Goal: Transaction & Acquisition: Subscribe to service/newsletter

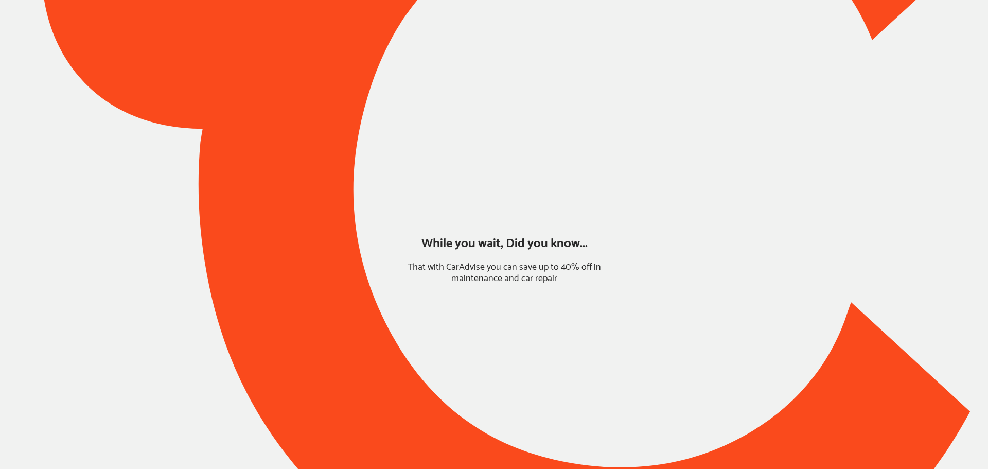
type input "*******"
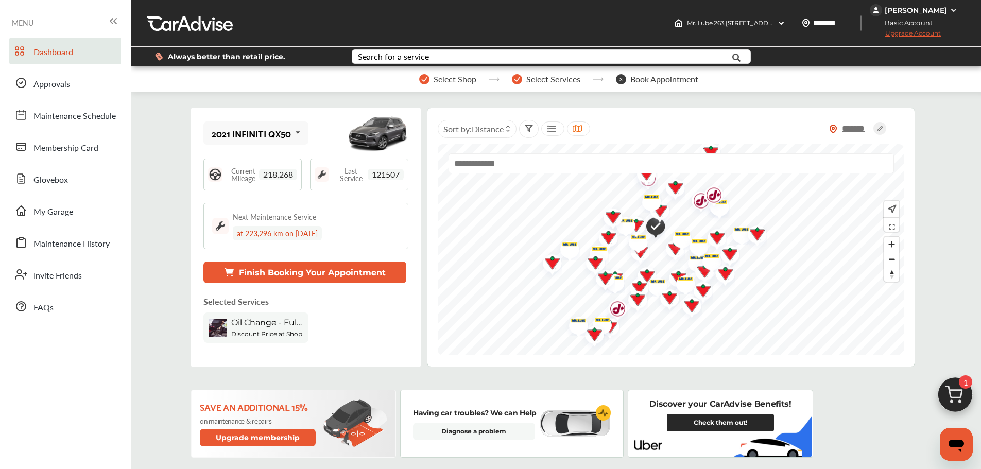
click at [63, 99] on div "Dashboard Approvals Maintenance Schedule Membership Card Glovebox My Garage Mai…" at bounding box center [65, 179] width 121 height 282
click at [42, 95] on link "Approvals" at bounding box center [65, 82] width 112 height 27
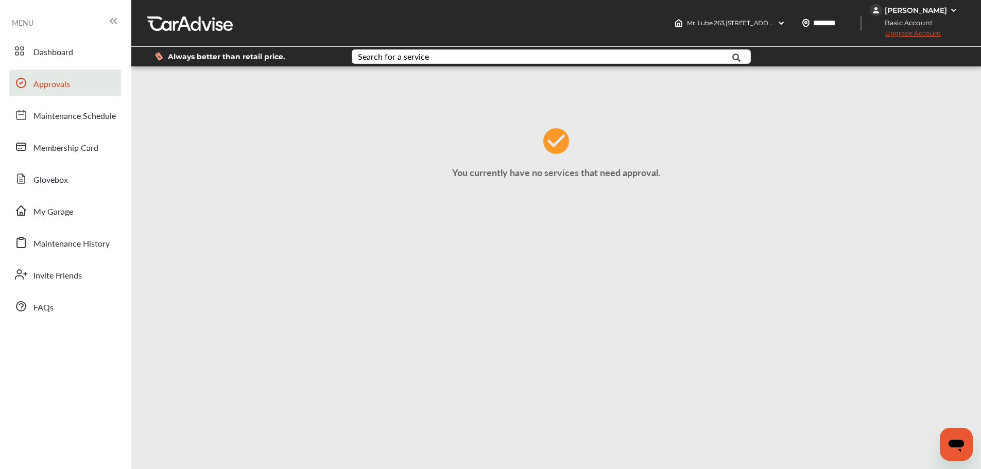
click at [96, 49] on link "Dashboard" at bounding box center [65, 51] width 112 height 27
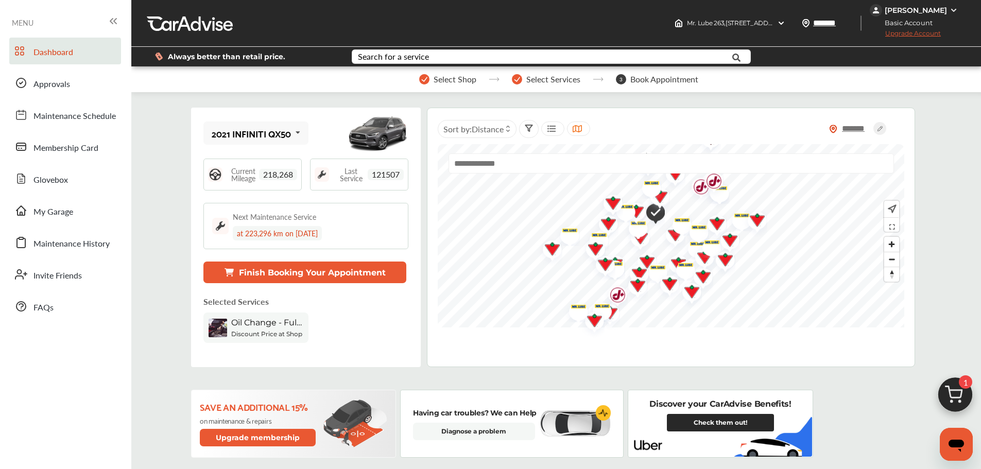
click at [869, 15] on div "[PERSON_NAME]" at bounding box center [914, 10] width 91 height 12
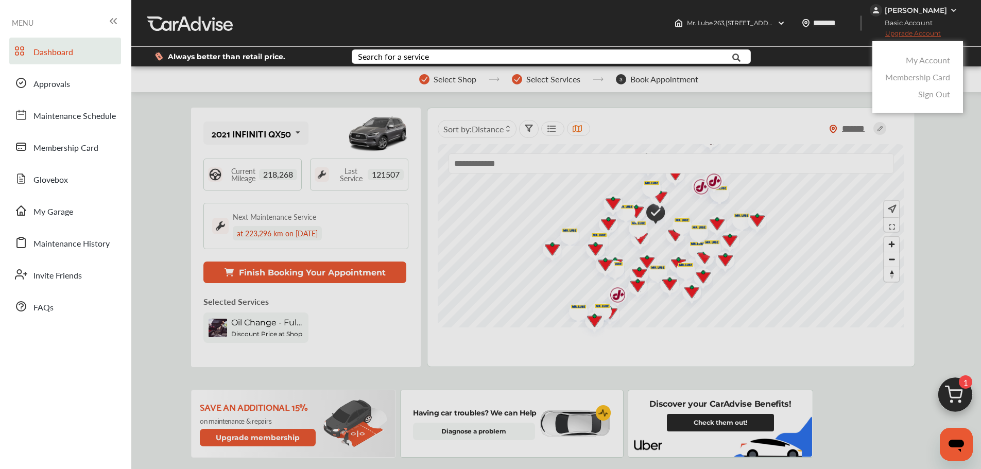
click at [929, 60] on link "My Account" at bounding box center [928, 60] width 44 height 12
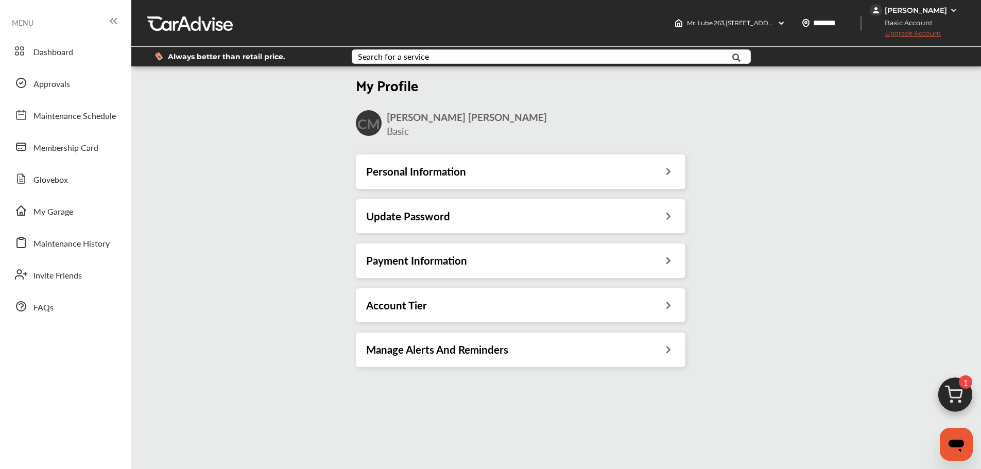
click at [503, 263] on div "Payment Information" at bounding box center [520, 260] width 309 height 13
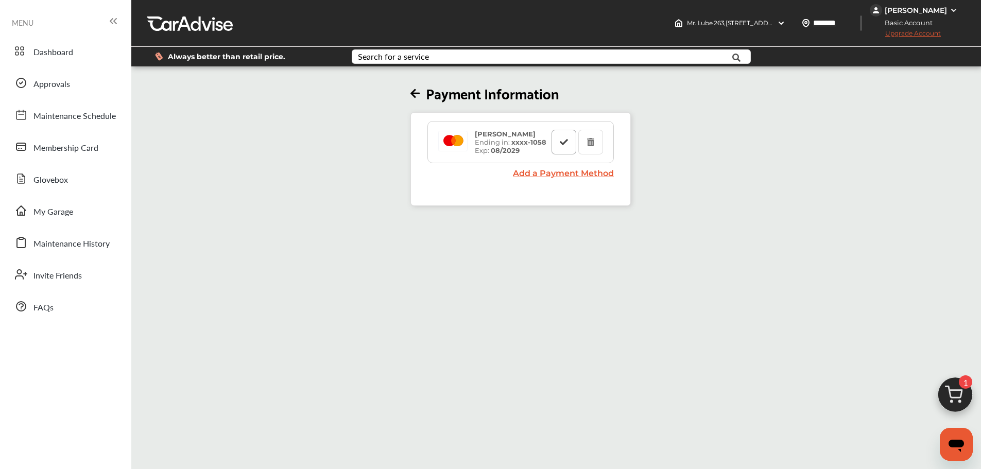
drag, startPoint x: 559, startPoint y: 144, endPoint x: 564, endPoint y: 146, distance: 6.0
click at [559, 144] on button at bounding box center [563, 142] width 25 height 25
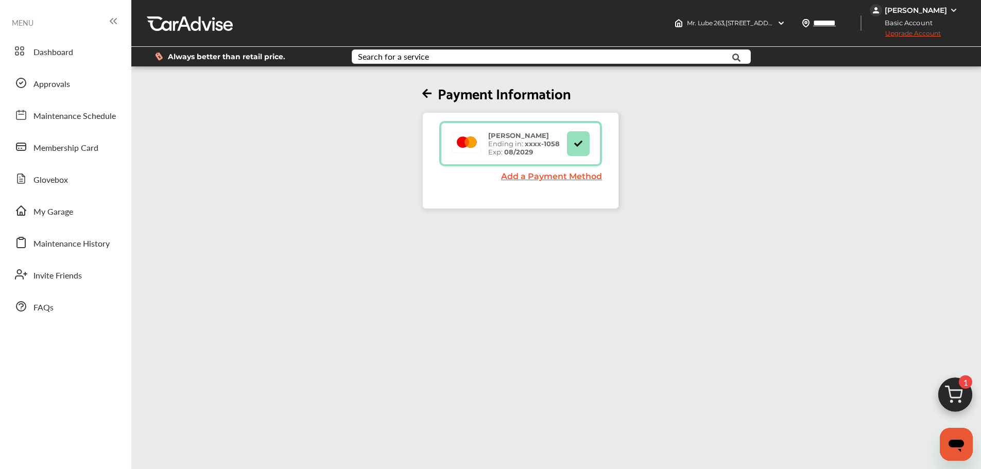
click at [869, 32] on span "Upgrade Account" at bounding box center [904, 35] width 71 height 13
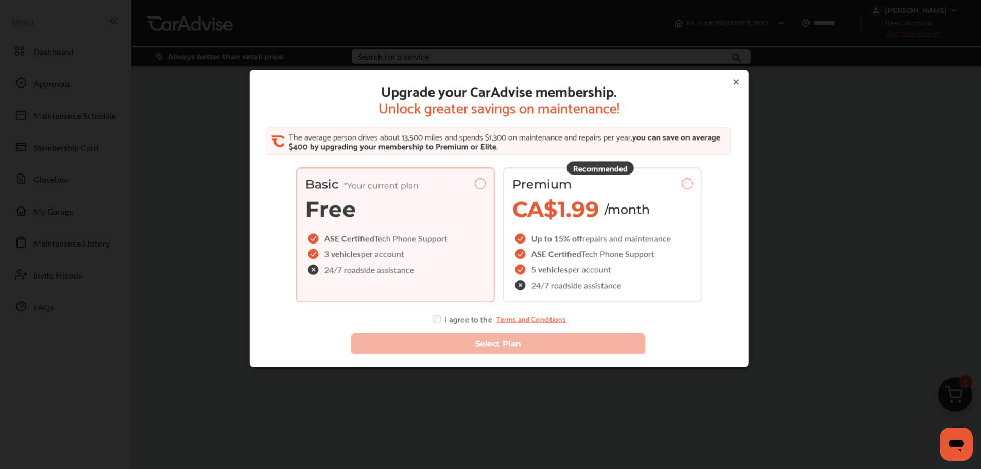
click at [623, 245] on div "Up to 15% off repairs and maintenance" at bounding box center [592, 238] width 161 height 15
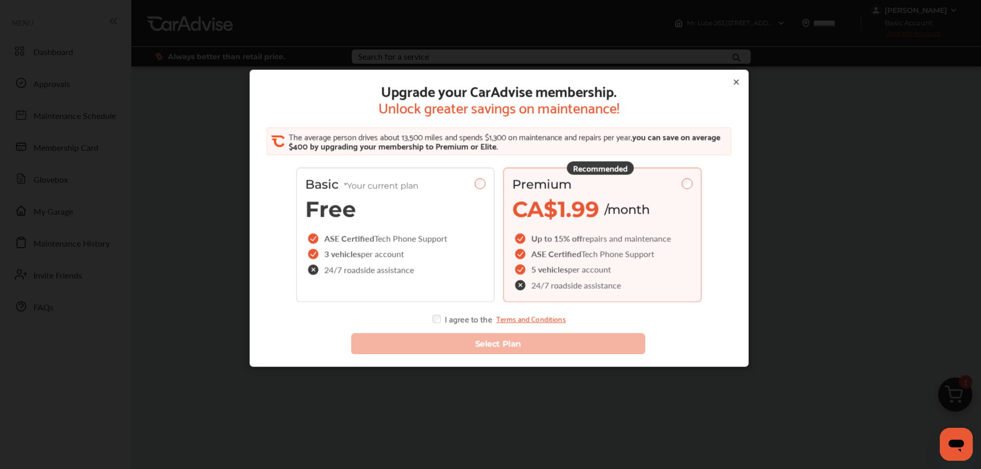
click at [435, 324] on div "Select Plan" at bounding box center [498, 339] width 491 height 48
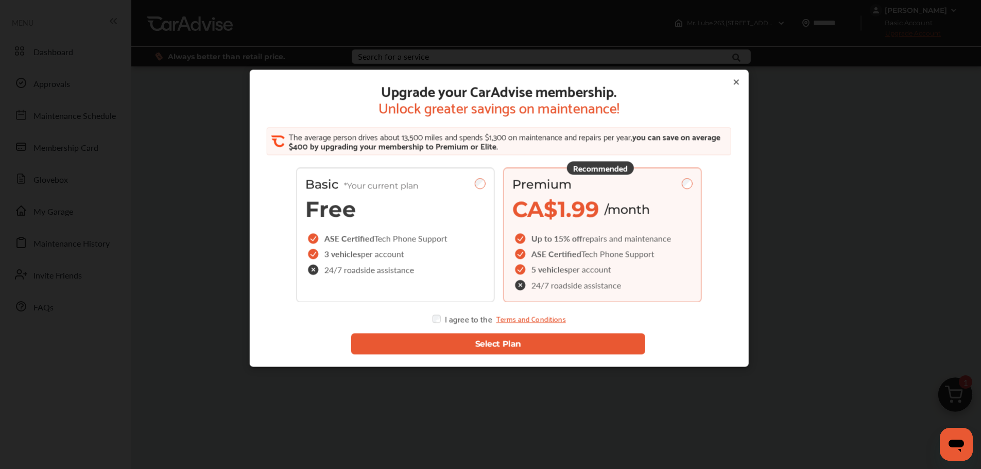
click at [443, 343] on button "Select Plan" at bounding box center [498, 344] width 294 height 21
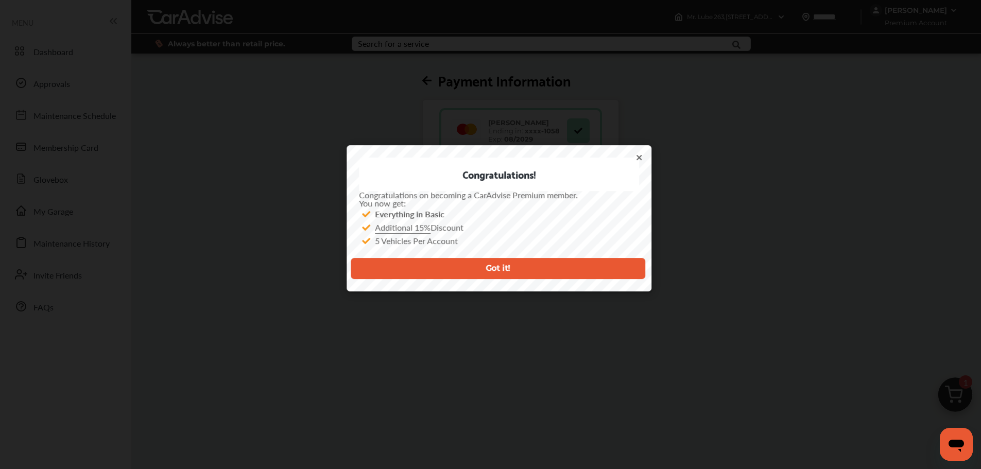
click at [507, 263] on button "Got it!" at bounding box center [498, 268] width 294 height 21
